Goal: Find specific page/section: Find specific page/section

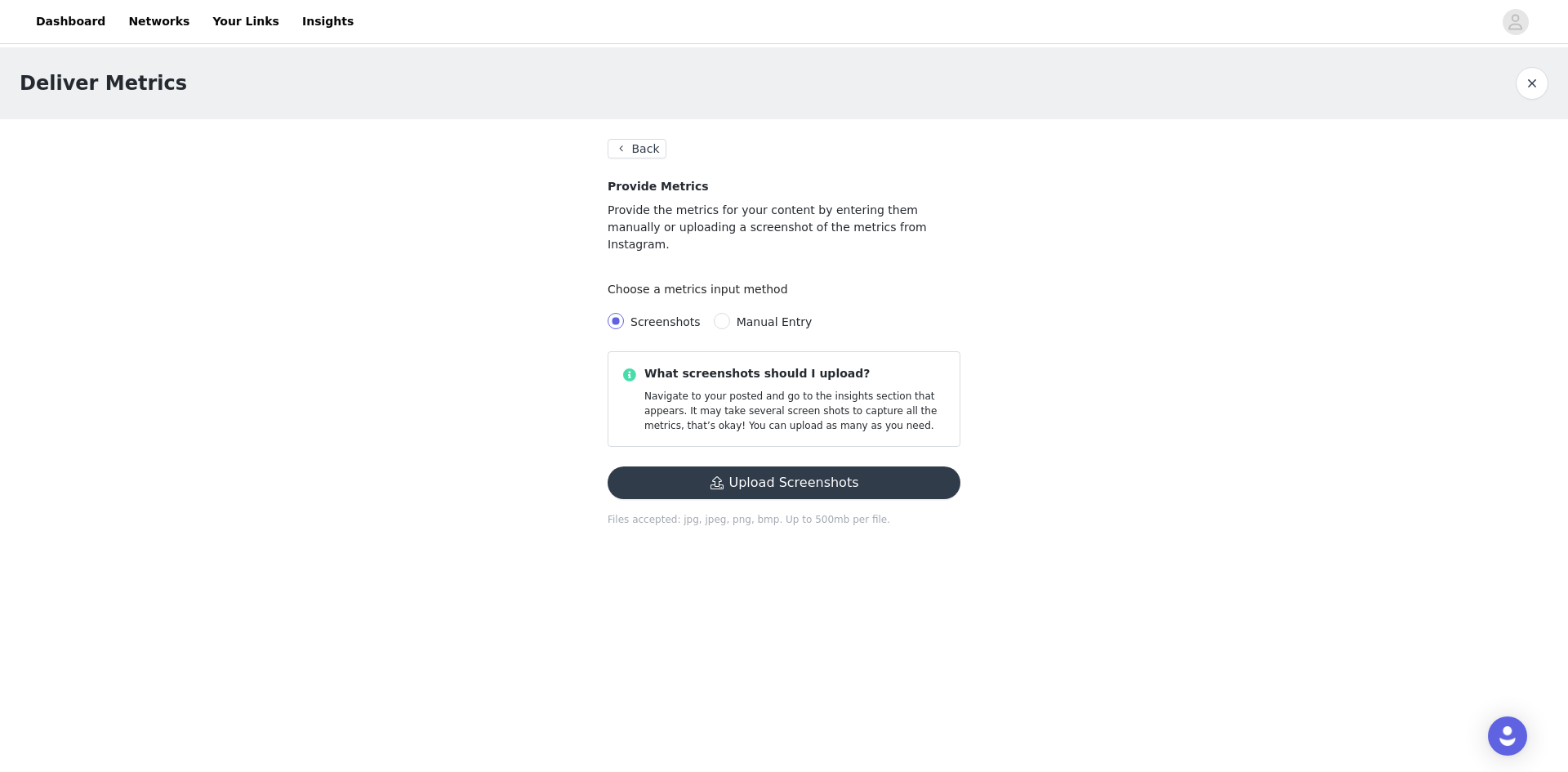
click at [737, 316] on span "Manual Entry" at bounding box center [775, 322] width 76 height 13
click at [728, 313] on input "Manual Entry" at bounding box center [722, 321] width 16 height 16
radio input "true"
radio input "false"
radio input "true"
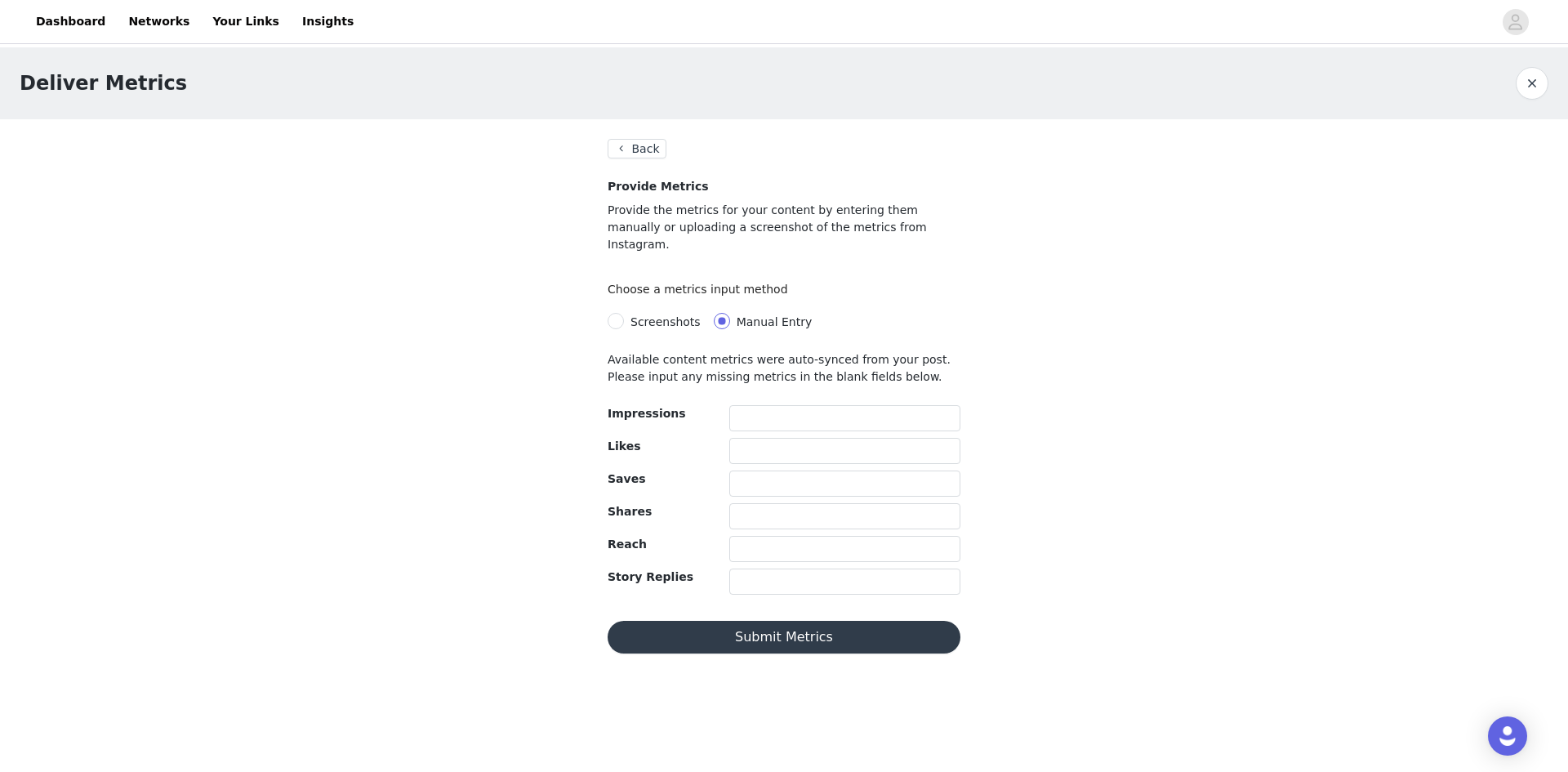
click at [374, 124] on div "Deliver Metrics Back Provide Metrics Provide the metrics for your content by en…" at bounding box center [784, 360] width 1568 height 625
click at [650, 154] on button "Back" at bounding box center [637, 148] width 59 height 20
